Goal: Information Seeking & Learning: Learn about a topic

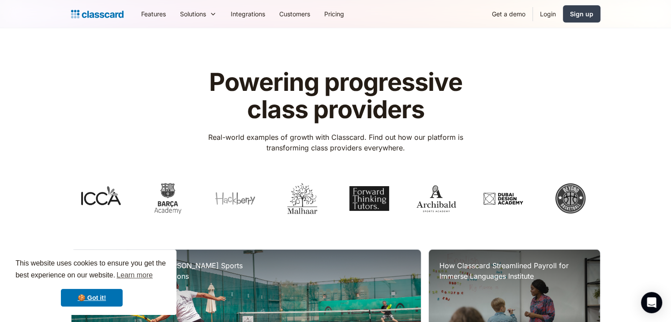
click at [108, 16] on img at bounding box center [97, 14] width 52 height 12
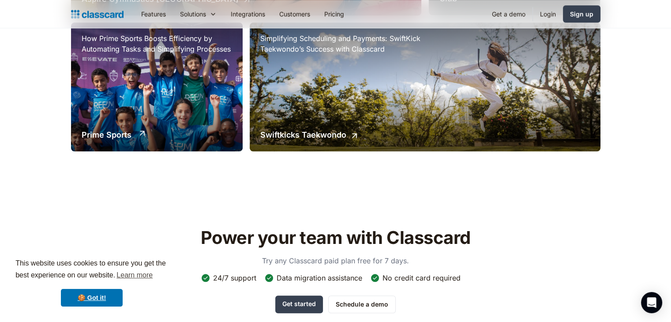
scroll to position [773, 0]
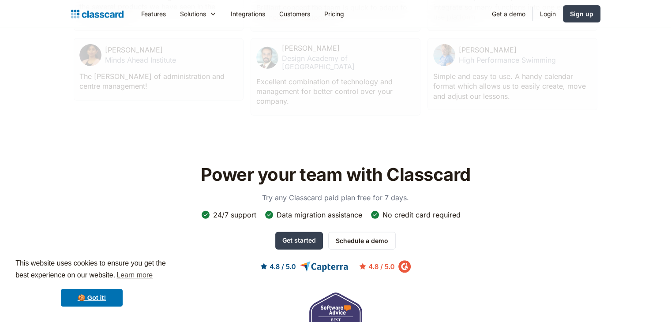
scroll to position [2796, 0]
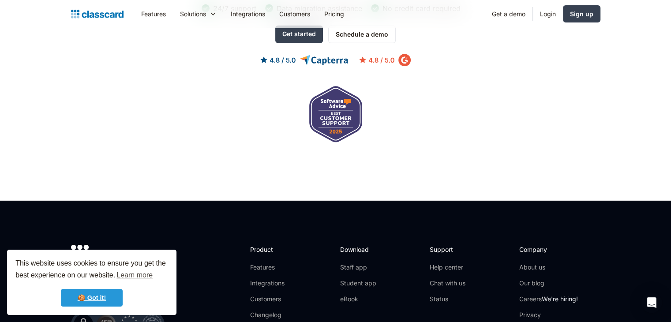
click at [107, 299] on link "🍪 Got it!" at bounding box center [92, 298] width 62 height 18
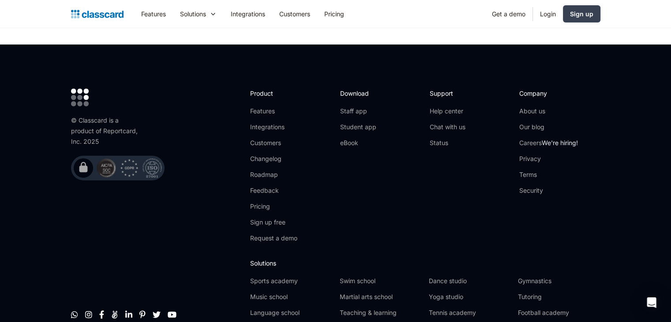
scroll to position [2952, 0]
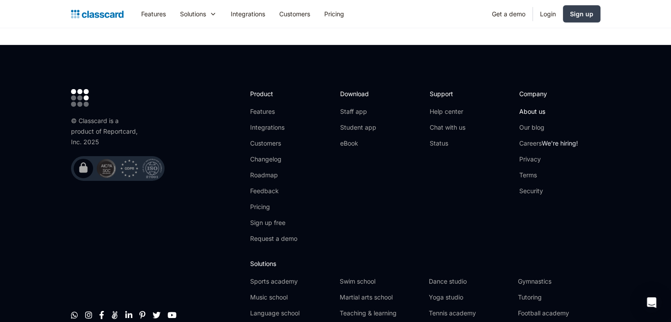
click at [540, 107] on link "About us" at bounding box center [548, 111] width 59 height 9
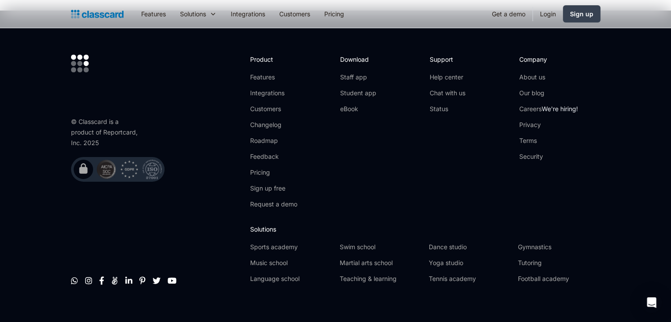
scroll to position [3125, 0]
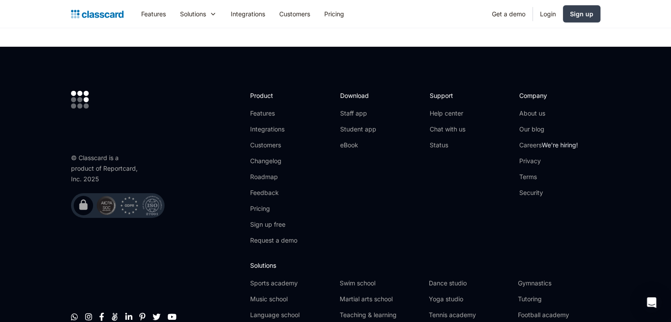
scroll to position [3126, 0]
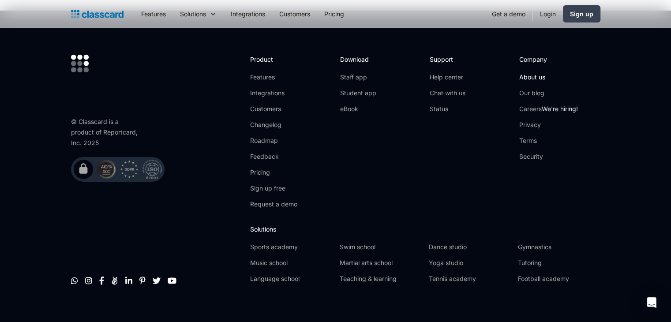
click at [522, 73] on link "About us" at bounding box center [548, 77] width 59 height 9
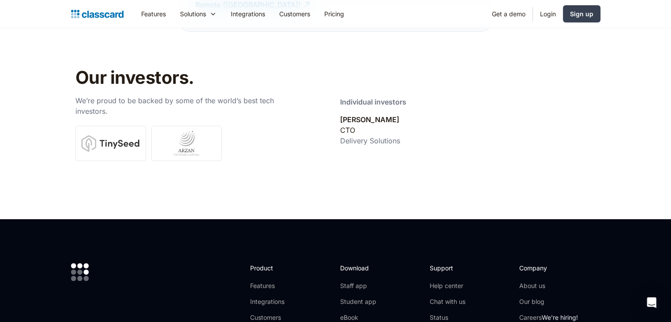
scroll to position [3126, 0]
